Goal: Transaction & Acquisition: Purchase product/service

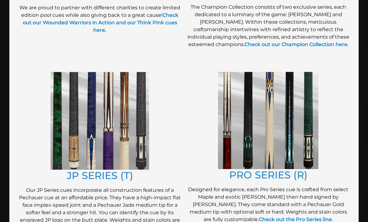
scroll to position [269, 0]
click at [82, 126] on img at bounding box center [100, 121] width 99 height 98
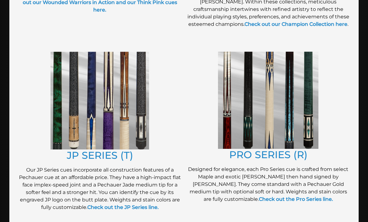
click at [295, 107] on img at bounding box center [268, 100] width 100 height 97
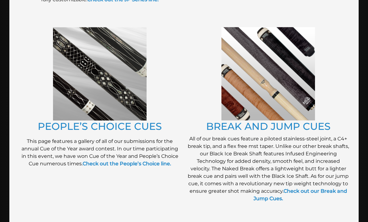
scroll to position [497, 0]
click at [65, 83] on img at bounding box center [100, 74] width 94 height 94
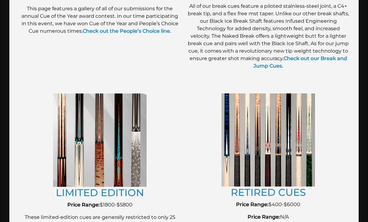
scroll to position [634, 0]
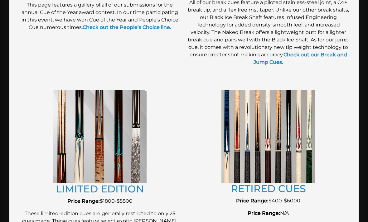
click at [81, 133] on img at bounding box center [100, 137] width 94 height 94
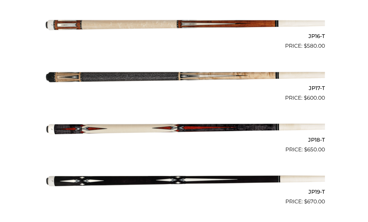
scroll to position [969, 0]
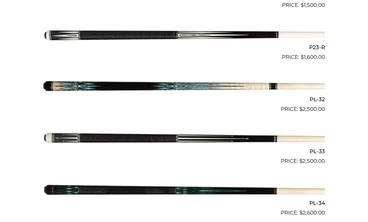
scroll to position [1320, 0]
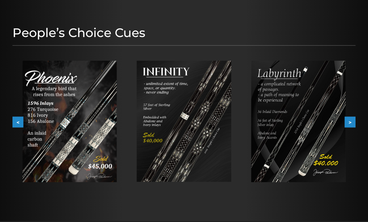
scroll to position [63, 0]
click at [218, 132] on img at bounding box center [184, 121] width 95 height 121
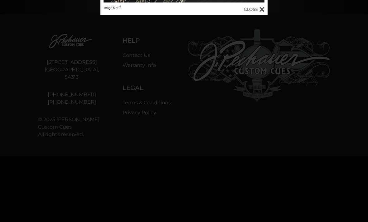
scroll to position [273, 0]
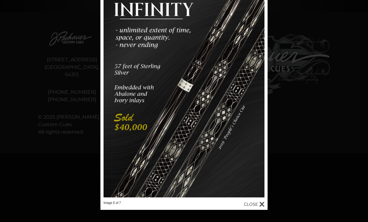
click at [262, 95] on link at bounding box center [229, 94] width 75 height 213
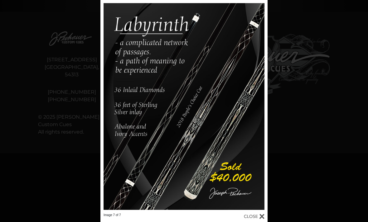
click at [264, 105] on link at bounding box center [229, 106] width 75 height 213
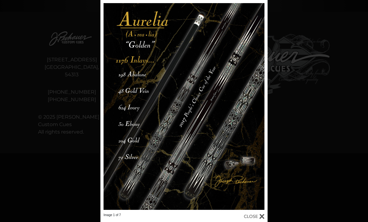
click at [261, 107] on link at bounding box center [229, 106] width 75 height 213
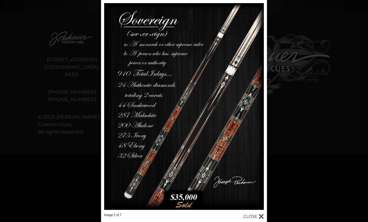
click at [260, 104] on link at bounding box center [229, 106] width 75 height 213
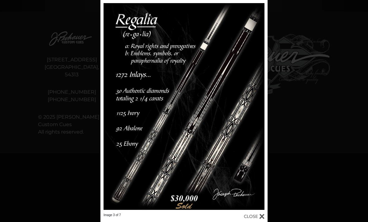
click at [260, 105] on link at bounding box center [229, 106] width 75 height 213
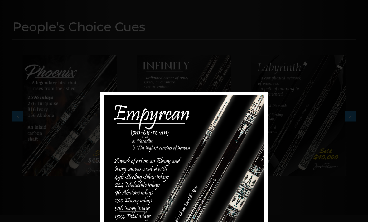
scroll to position [69, 0]
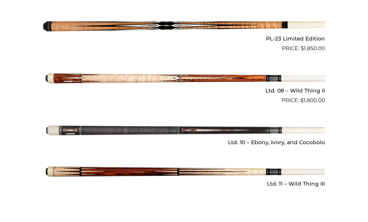
scroll to position [796, 0]
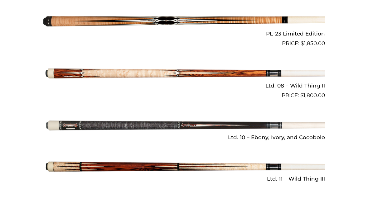
click at [239, 71] on img at bounding box center [184, 73] width 282 height 47
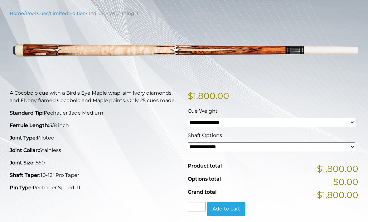
scroll to position [73, 0]
click at [285, 123] on select "**********" at bounding box center [272, 122] width 168 height 9
click at [271, 148] on select "**********" at bounding box center [272, 147] width 168 height 9
select select "*****"
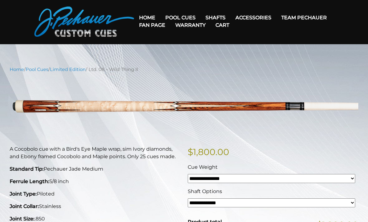
scroll to position [0, 0]
